Goal: Information Seeking & Learning: Learn about a topic

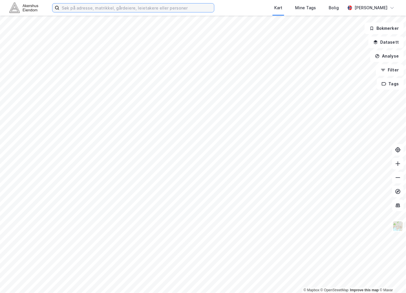
click at [116, 9] on input at bounding box center [136, 7] width 155 height 9
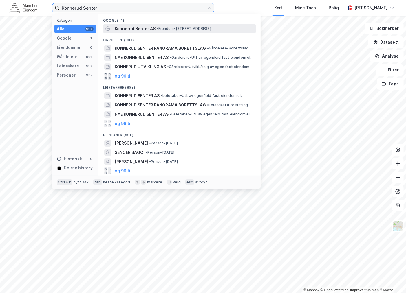
type input "Konnerud Senter"
click at [125, 29] on span "Konnerud Senter AS" at bounding box center [135, 28] width 41 height 7
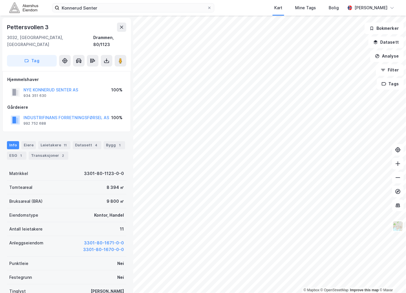
click at [21, 104] on div "Gårdeiere" at bounding box center [66, 107] width 119 height 7
click at [69, 104] on div "Gårdeiere" at bounding box center [66, 107] width 119 height 7
click at [49, 152] on div "Transaksjoner 2" at bounding box center [49, 156] width 40 height 8
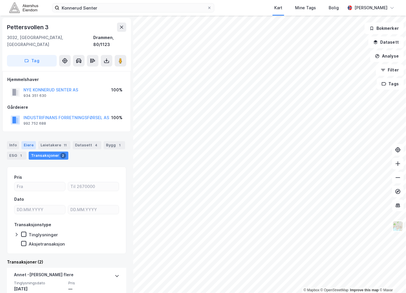
click at [21, 141] on div "Eiere" at bounding box center [28, 145] width 14 height 8
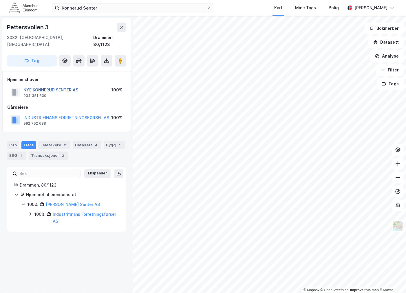
click at [0, 0] on button "NYE KONNERUD SENTER AS" at bounding box center [0, 0] width 0 height 0
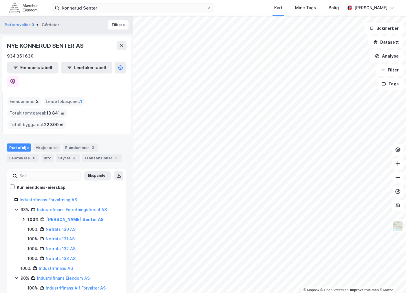
scroll to position [32, 0]
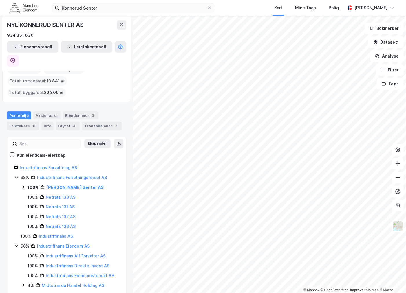
click at [22, 185] on icon at bounding box center [23, 187] width 5 height 5
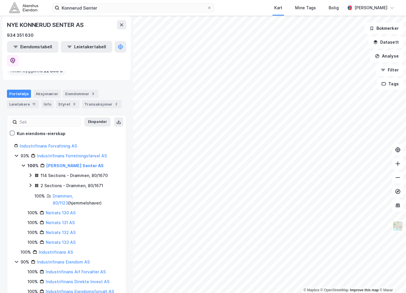
scroll to position [64, 0]
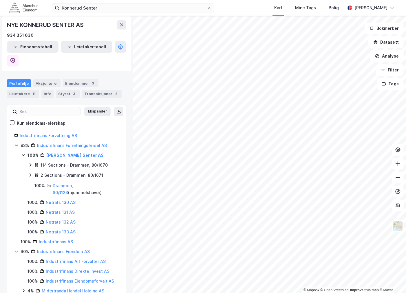
click at [30, 173] on icon at bounding box center [30, 175] width 5 height 5
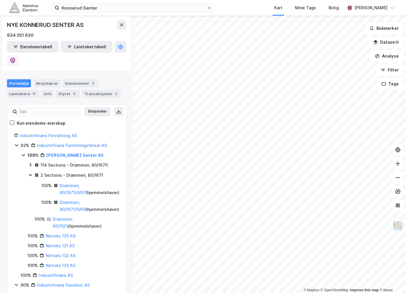
click at [30, 163] on icon at bounding box center [30, 165] width 5 height 5
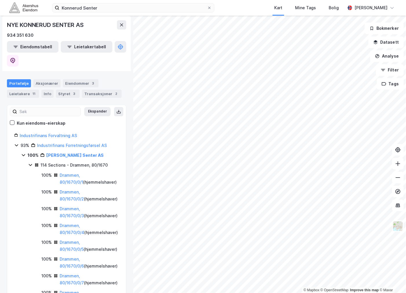
click at [59, 153] on link "[PERSON_NAME] Senter AS" at bounding box center [74, 155] width 57 height 5
